Goal: Communication & Community: Participate in discussion

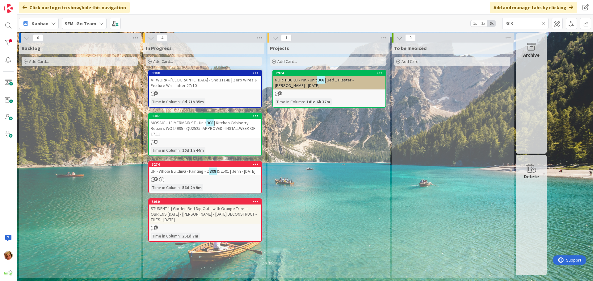
click at [543, 23] on icon at bounding box center [543, 24] width 4 height 6
click at [543, 23] on input "text" at bounding box center [525, 23] width 46 height 11
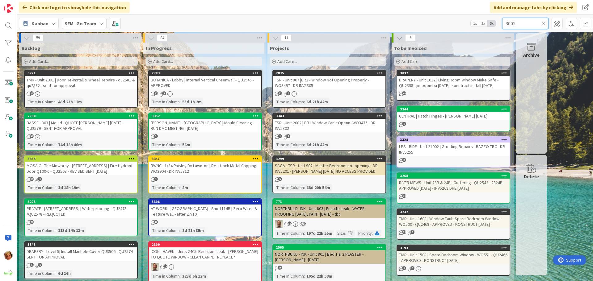
type input "3002"
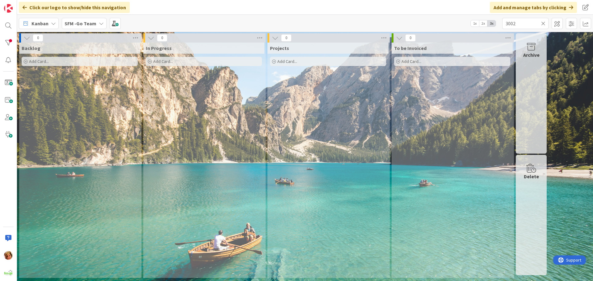
click at [543, 23] on icon at bounding box center [543, 24] width 4 height 6
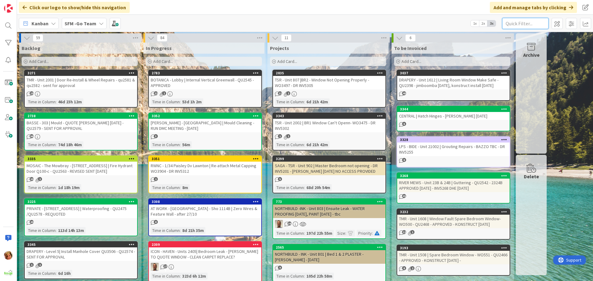
click at [534, 25] on input "text" at bounding box center [525, 23] width 46 height 11
type input "SOUTHPORT"
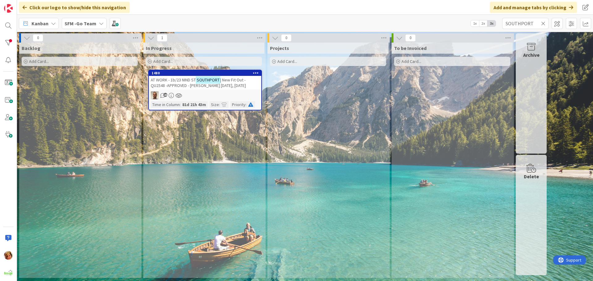
click at [180, 79] on span "AT WORK - 1b/23 NIND ST" at bounding box center [173, 80] width 45 height 6
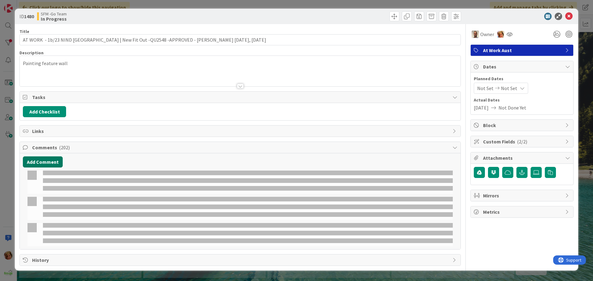
click at [48, 162] on button "Add Comment" at bounding box center [43, 162] width 40 height 11
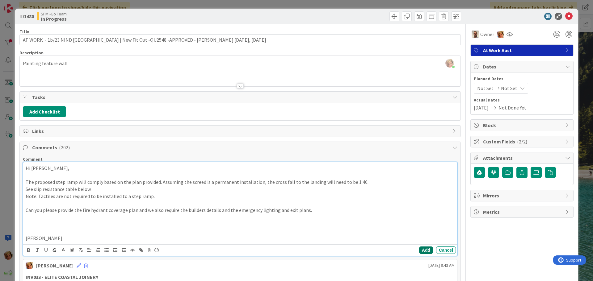
click at [421, 250] on button "Add" at bounding box center [426, 250] width 14 height 7
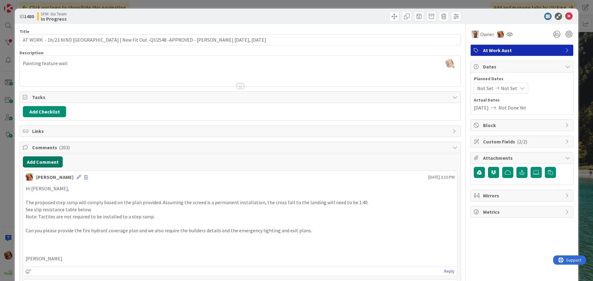
click at [42, 161] on button "Add Comment" at bounding box center [43, 162] width 40 height 11
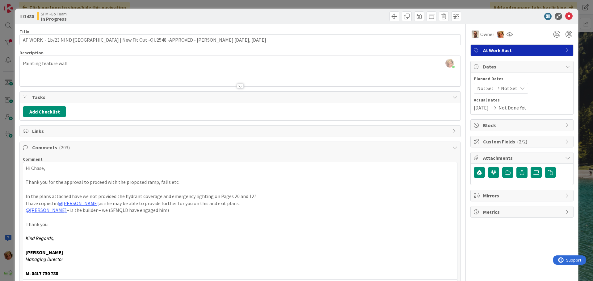
scroll to position [124, 0]
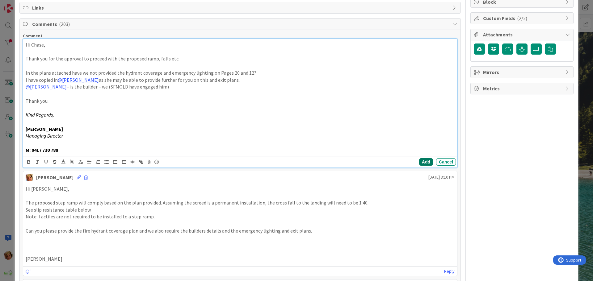
click at [421, 160] on button "Add" at bounding box center [426, 161] width 14 height 7
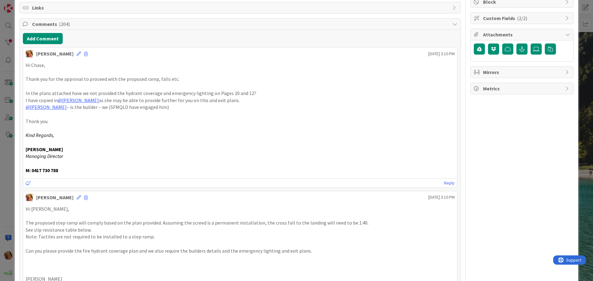
scroll to position [0, 0]
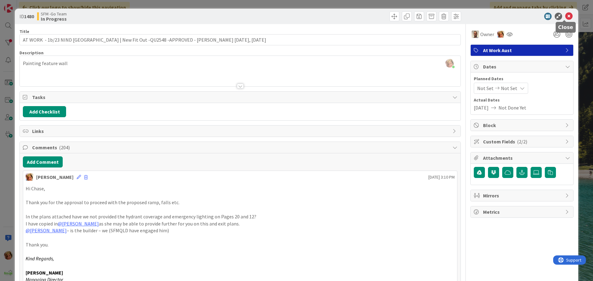
click at [567, 16] on icon at bounding box center [568, 16] width 7 height 7
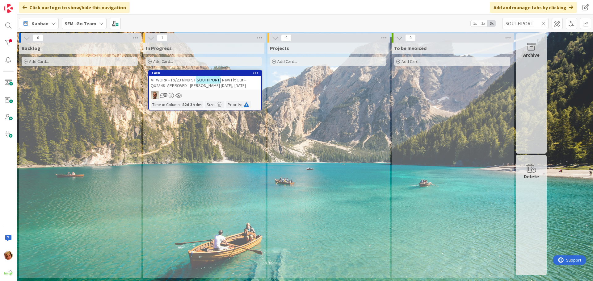
click at [544, 22] on icon at bounding box center [543, 24] width 4 height 6
